Goal: Obtain resource: Download file/media

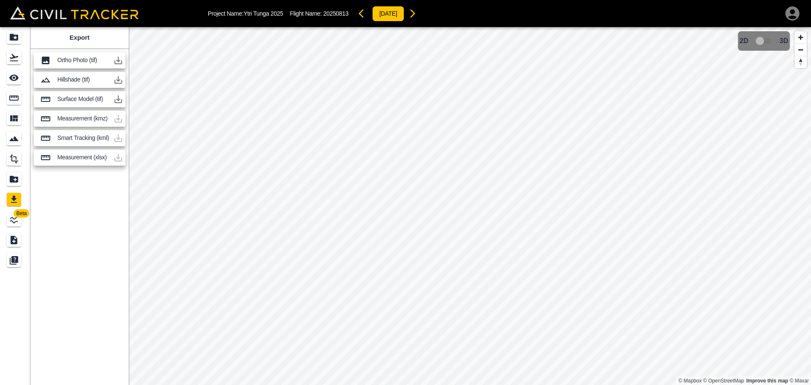
click at [117, 62] on icon "button" at bounding box center [118, 60] width 10 height 10
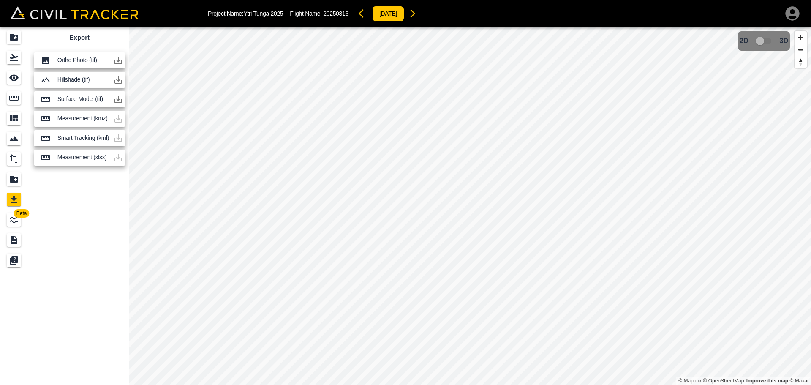
click at [118, 62] on icon "button" at bounding box center [118, 60] width 10 height 10
click at [100, 62] on p "Ortho Photo (tif)" at bounding box center [83, 60] width 52 height 7
click at [52, 37] on div "Export" at bounding box center [79, 38] width 98 height 22
click at [114, 61] on icon "button" at bounding box center [118, 60] width 10 height 10
click at [155, 76] on div "Beta Export Ortho Photo (tif) Hillshade (tif) Surface Model (tif) Measurement (…" at bounding box center [405, 206] width 811 height 358
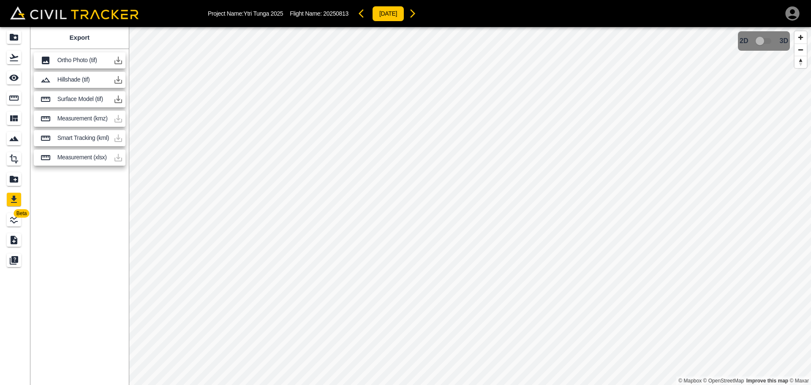
click at [116, 57] on icon "button" at bounding box center [118, 60] width 10 height 10
click at [99, 35] on div "Export" at bounding box center [79, 38] width 98 height 22
click at [121, 58] on icon "button" at bounding box center [118, 60] width 10 height 10
click at [118, 60] on icon "button" at bounding box center [119, 61] width 8 height 8
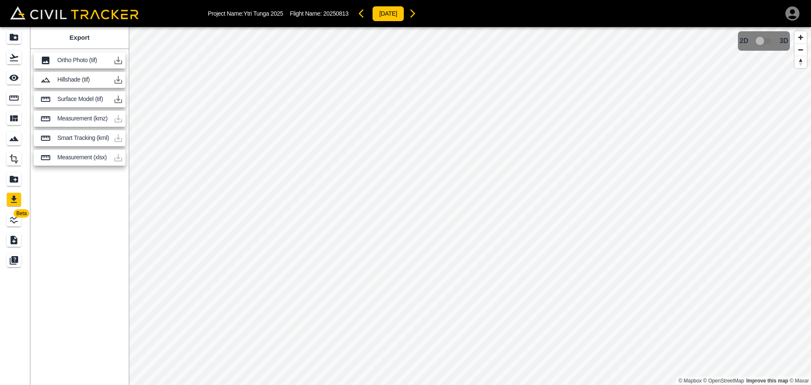
click at [118, 60] on icon "button" at bounding box center [119, 61] width 8 height 8
click at [121, 60] on icon "button" at bounding box center [118, 60] width 10 height 10
click at [120, 62] on icon "button" at bounding box center [118, 60] width 10 height 10
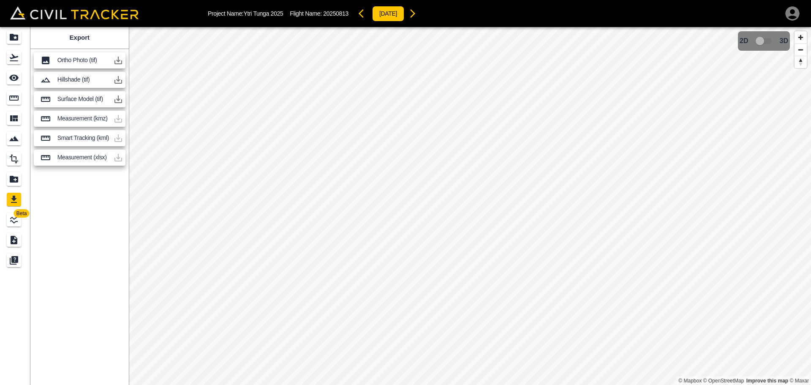
click at [120, 62] on icon "button" at bounding box center [118, 60] width 10 height 10
click at [49, 15] on img at bounding box center [74, 12] width 128 height 13
click at [18, 36] on icon "Projects" at bounding box center [14, 37] width 8 height 7
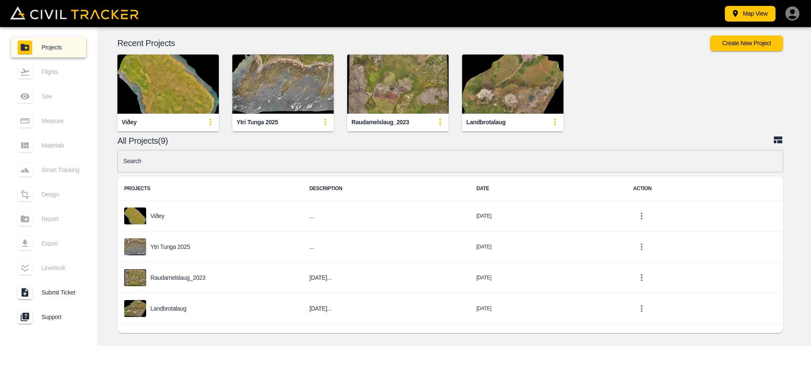
click at [287, 106] on img "button" at bounding box center [282, 84] width 101 height 59
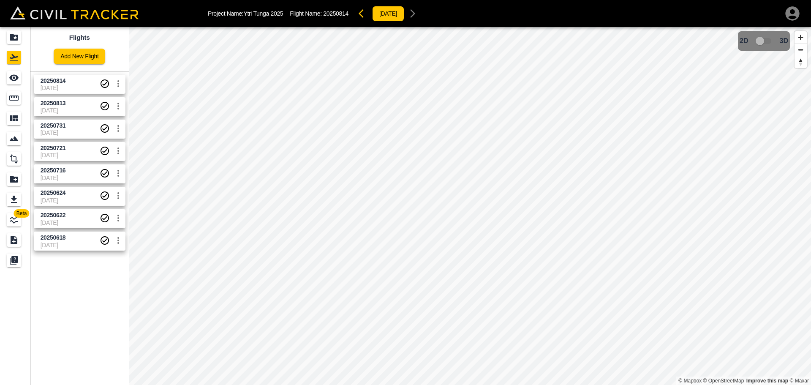
click at [75, 82] on span "20250814" at bounding box center [70, 81] width 59 height 8
click at [72, 110] on span "[DATE]" at bounding box center [70, 110] width 59 height 7
click at [79, 88] on span "[DATE]" at bounding box center [70, 88] width 59 height 7
click at [67, 105] on span "20250813" at bounding box center [70, 103] width 59 height 8
click at [68, 85] on span "[DATE]" at bounding box center [70, 88] width 59 height 7
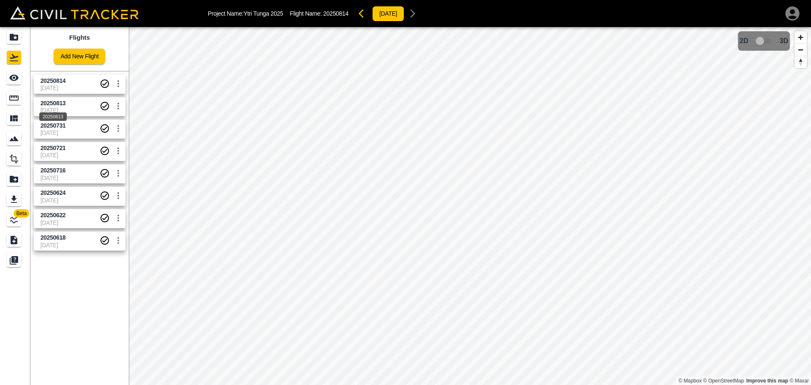
click at [56, 105] on span "20250813" at bounding box center [53, 103] width 25 height 7
click at [58, 86] on span "[DATE]" at bounding box center [70, 88] width 59 height 7
click at [558, 19] on div "Project Name: Ytri Tunga 2025 Flight Name: 20250814 [DATE] Beta Flights Add New…" at bounding box center [405, 192] width 811 height 385
click at [78, 110] on span "[DATE]" at bounding box center [70, 110] width 59 height 7
click at [79, 84] on span "20250814" at bounding box center [70, 81] width 59 height 8
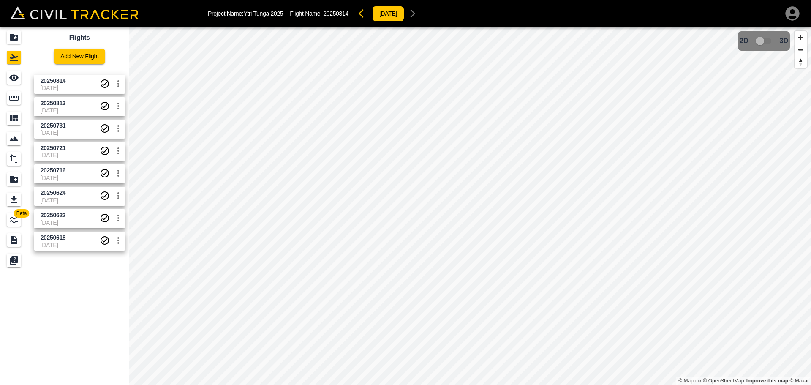
click at [78, 171] on span "20250716" at bounding box center [70, 170] width 59 height 8
click at [61, 150] on span "20250721" at bounding box center [53, 148] width 25 height 7
click at [51, 238] on span "20250618" at bounding box center [53, 237] width 25 height 7
click at [62, 201] on div "20250624" at bounding box center [52, 203] width 29 height 15
click at [63, 174] on div "20250716" at bounding box center [52, 181] width 29 height 15
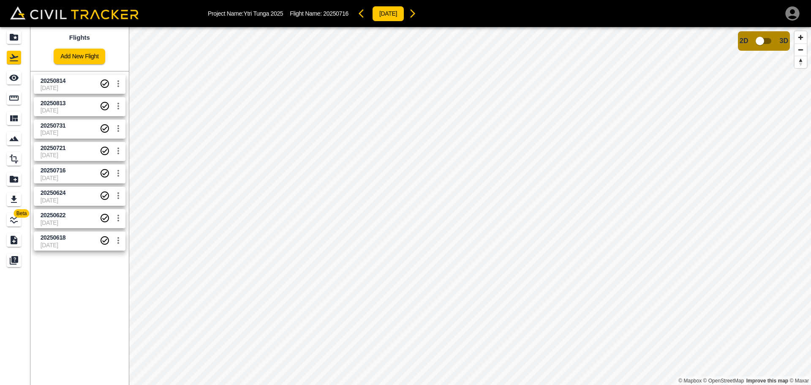
click at [58, 152] on span "[DATE]" at bounding box center [70, 155] width 59 height 7
click at [65, 129] on span "20250731" at bounding box center [70, 126] width 59 height 8
click at [71, 81] on span "20250814" at bounding box center [70, 81] width 59 height 8
click at [72, 85] on span "[DATE]" at bounding box center [70, 88] width 59 height 7
click at [68, 103] on span "20250813" at bounding box center [70, 103] width 59 height 8
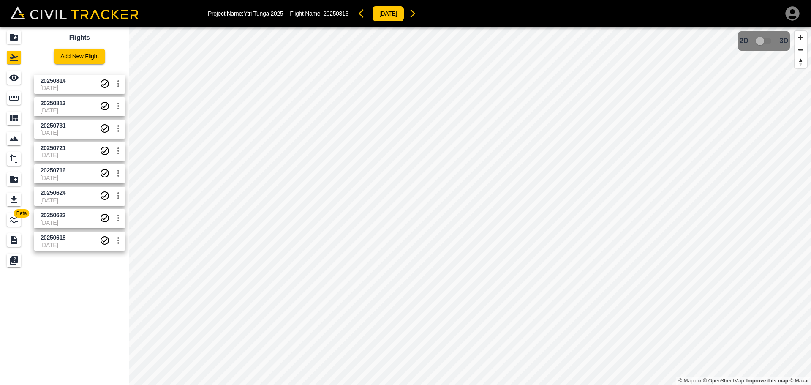
click at [71, 82] on span "20250814" at bounding box center [70, 81] width 59 height 8
click at [74, 101] on span "20250813" at bounding box center [70, 103] width 59 height 8
click at [72, 83] on span "20250814" at bounding box center [70, 81] width 59 height 8
click at [14, 199] on icon "Export" at bounding box center [14, 199] width 6 height 7
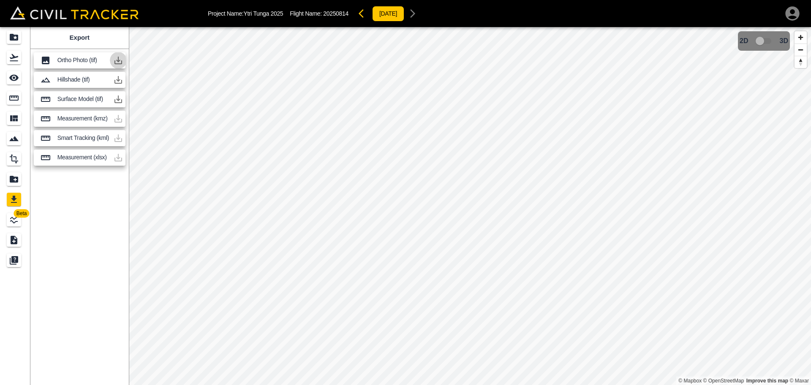
click at [118, 64] on icon "button" at bounding box center [118, 60] width 10 height 10
